Goal: Task Accomplishment & Management: Manage account settings

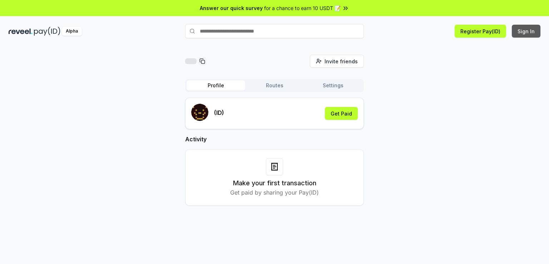
click at [529, 30] on button "Sign In" at bounding box center [526, 31] width 29 height 13
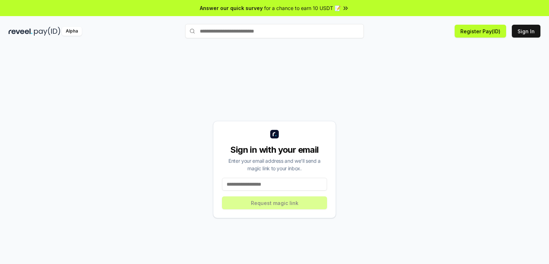
click at [272, 182] on input at bounding box center [274, 184] width 105 height 13
